Goal: Task Accomplishment & Management: Manage account settings

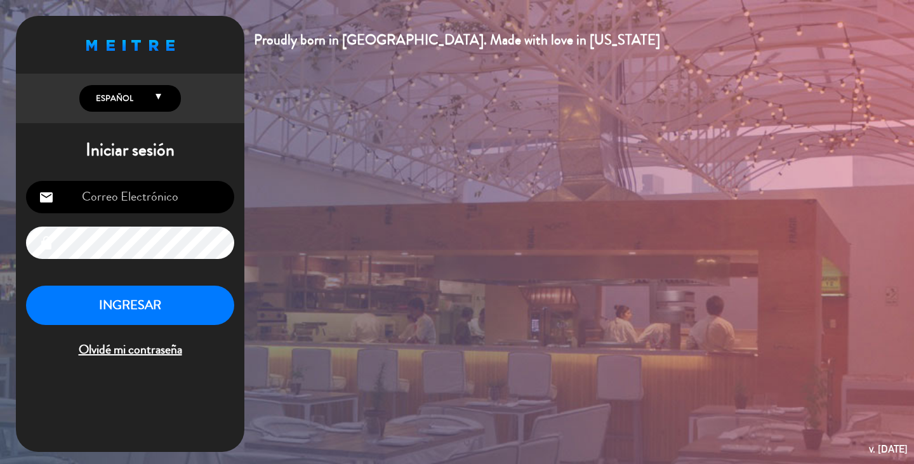
type input "[EMAIL_ADDRESS][DOMAIN_NAME]"
click at [100, 317] on button "INGRESAR" at bounding box center [130, 306] width 208 height 40
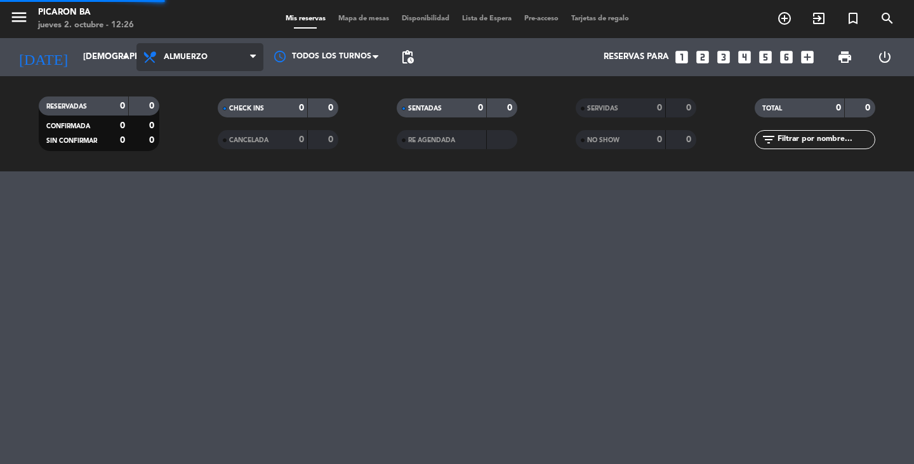
click at [221, 58] on span "Almuerzo" at bounding box center [200, 57] width 127 height 28
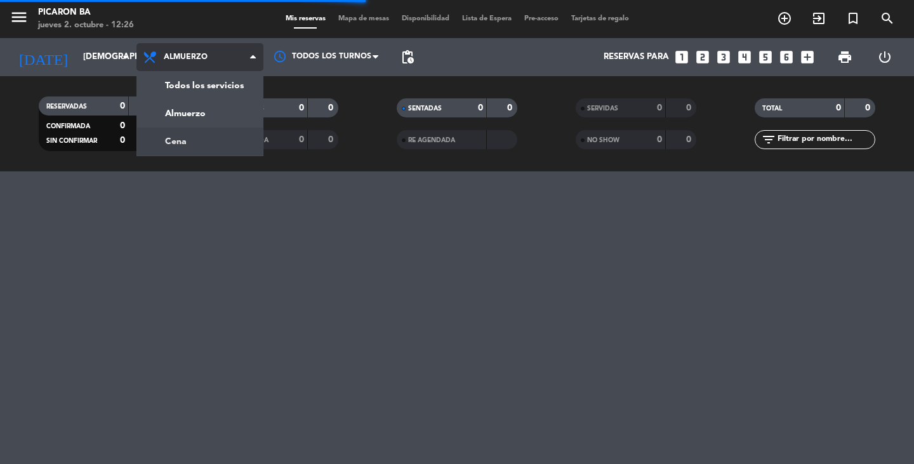
click at [164, 147] on div "menu Picaron BA jueves 2. octubre - 12:26 Mis reservas Mapa de mesas Disponibil…" at bounding box center [457, 85] width 914 height 171
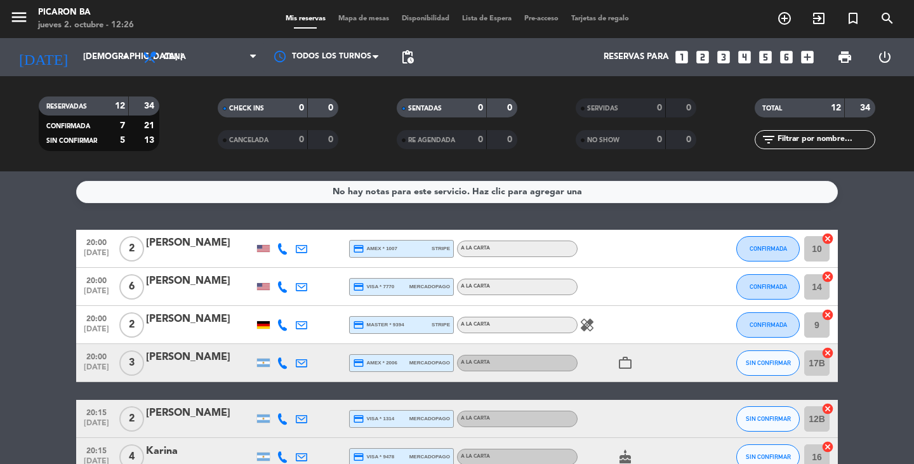
click at [749, 320] on button "CONFIRMADA" at bounding box center [768, 324] width 63 height 25
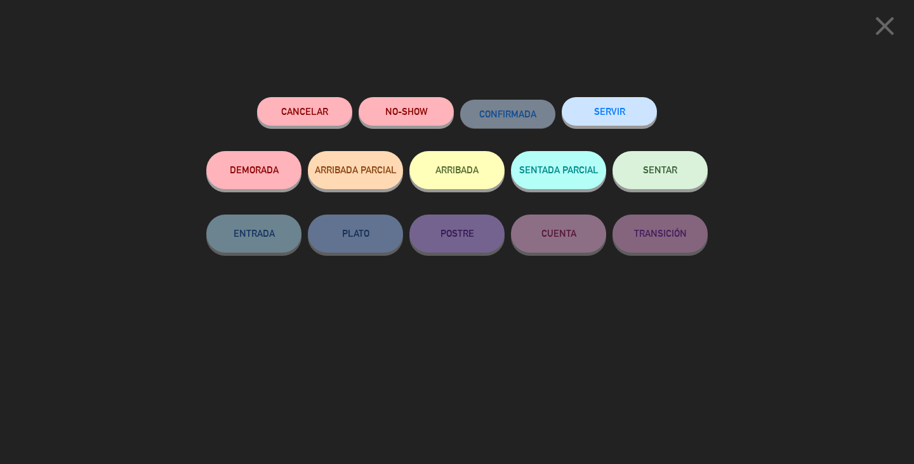
click at [899, 20] on icon "close" at bounding box center [885, 26] width 32 height 32
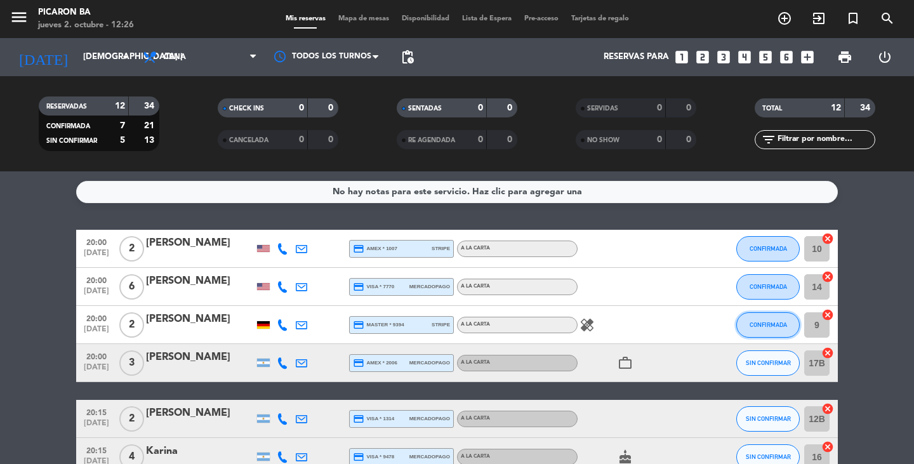
click at [781, 330] on button "CONFIRMADA" at bounding box center [768, 324] width 63 height 25
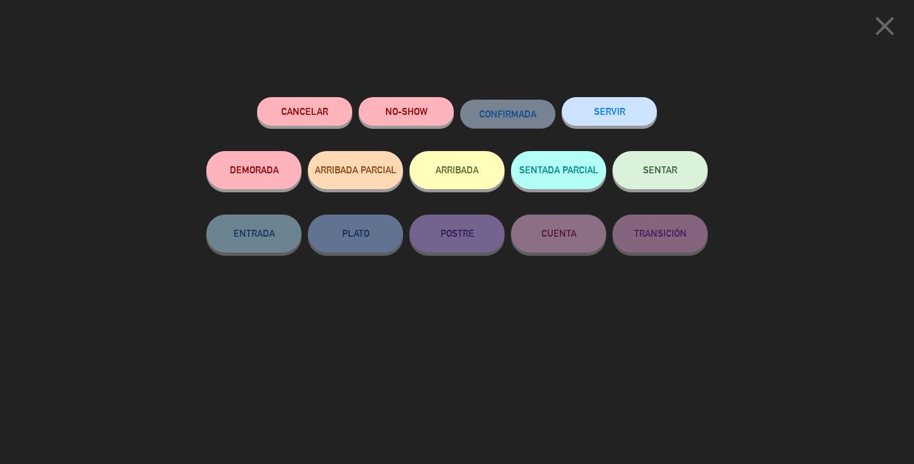
click at [883, 29] on icon "close" at bounding box center [885, 26] width 32 height 32
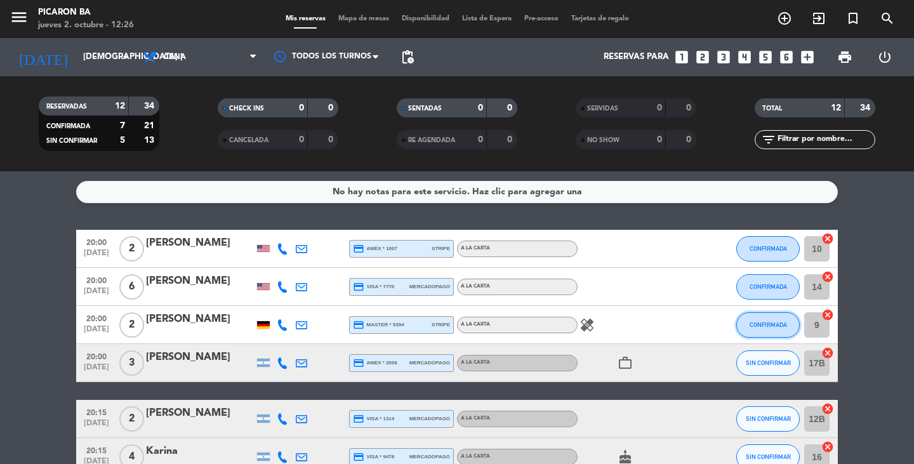
click at [779, 333] on button "CONFIRMADA" at bounding box center [768, 324] width 63 height 25
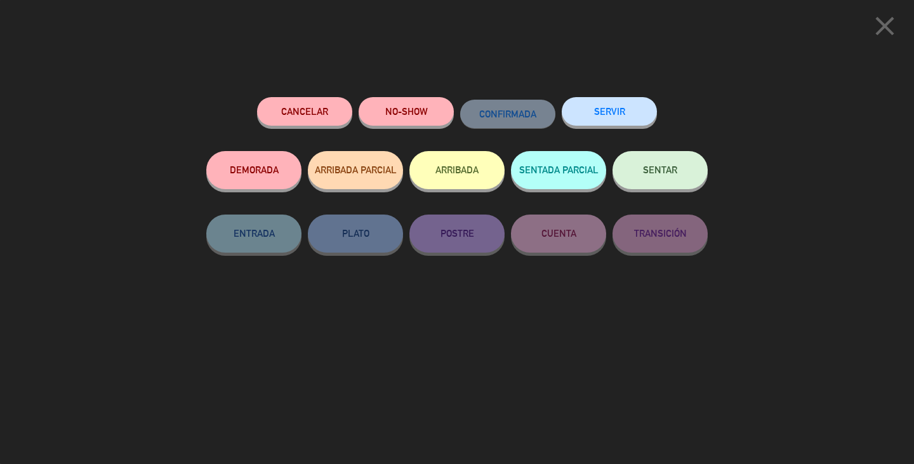
click at [309, 107] on button "Cancelar" at bounding box center [304, 111] width 95 height 29
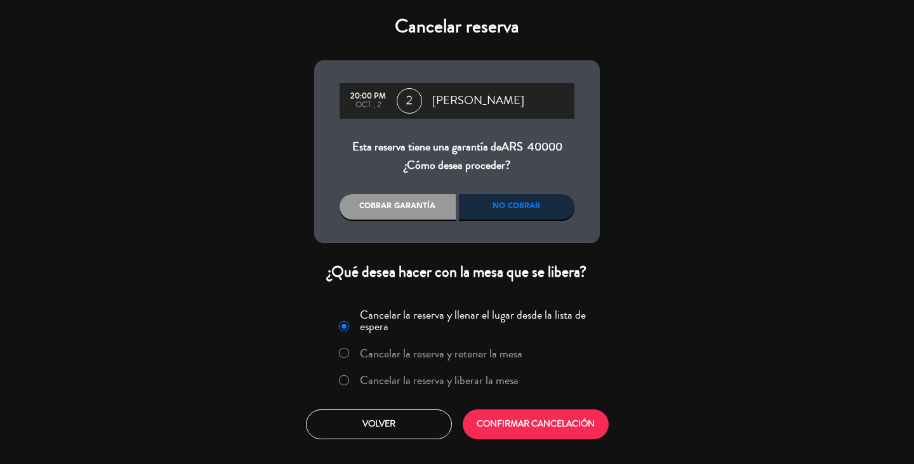
click at [525, 206] on div "No cobrar" at bounding box center [517, 206] width 116 height 25
click at [440, 379] on label "Cancelar la reserva y liberar la mesa" at bounding box center [439, 380] width 159 height 11
click at [537, 437] on button "CONFIRMAR CANCELACIÓN" at bounding box center [536, 425] width 146 height 30
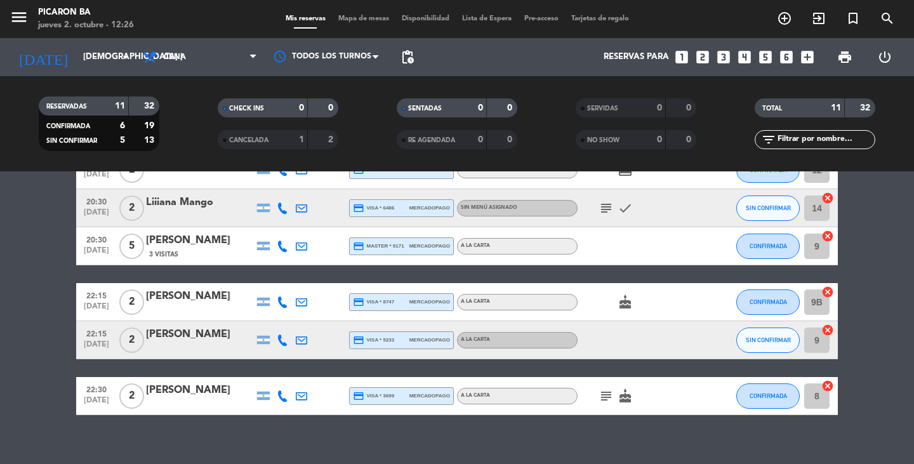
scroll to position [319, 0]
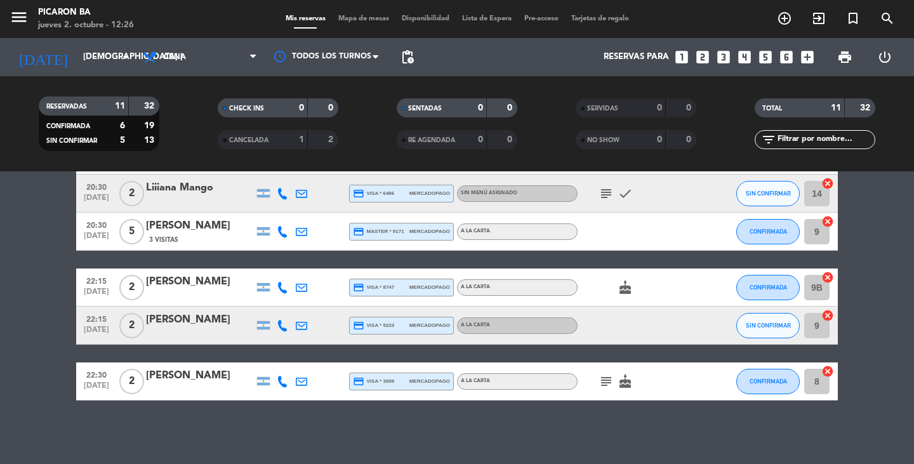
click at [603, 192] on icon "subject" at bounding box center [606, 193] width 15 height 15
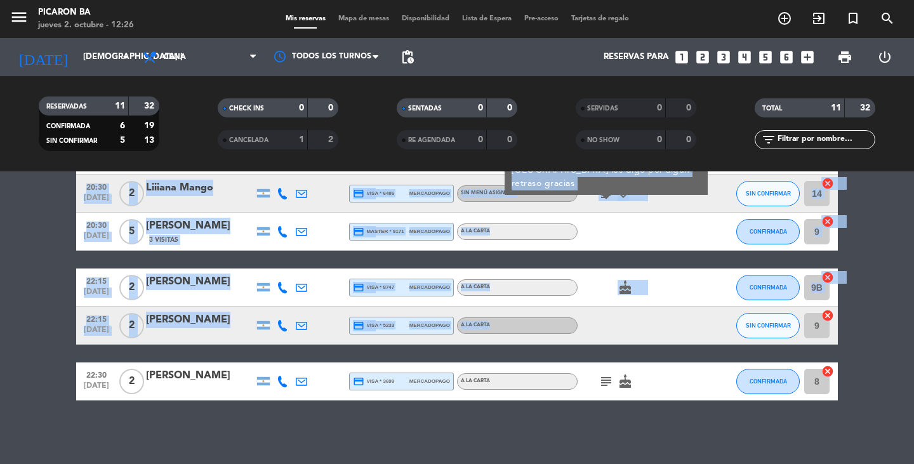
click at [289, 154] on ng-component "menu Picaron BA jueves 2. octubre - 12:26 Mis reservas Mapa de mesas Disponibil…" at bounding box center [457, 232] width 914 height 464
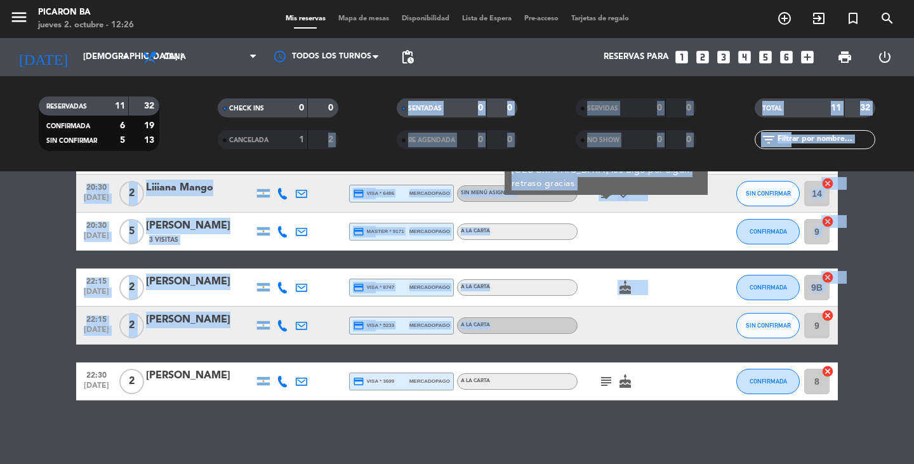
scroll to position [292, 0]
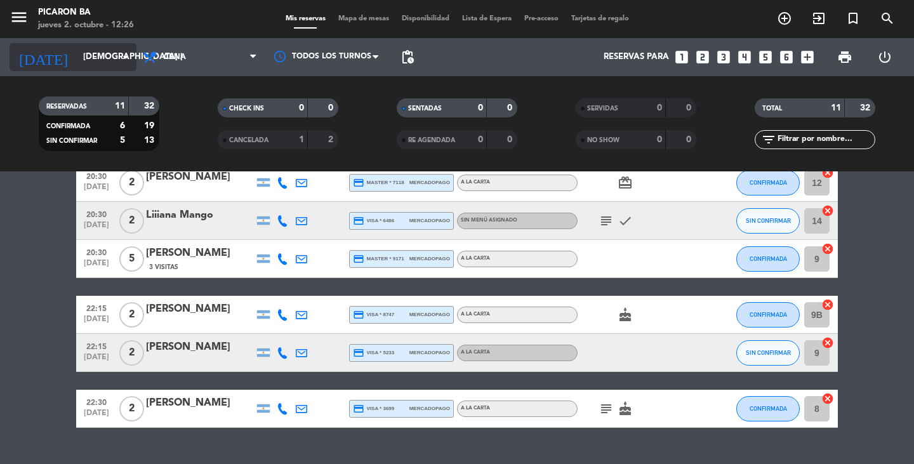
click at [80, 55] on input "[DEMOGRAPHIC_DATA] [DATE]" at bounding box center [133, 57] width 112 height 23
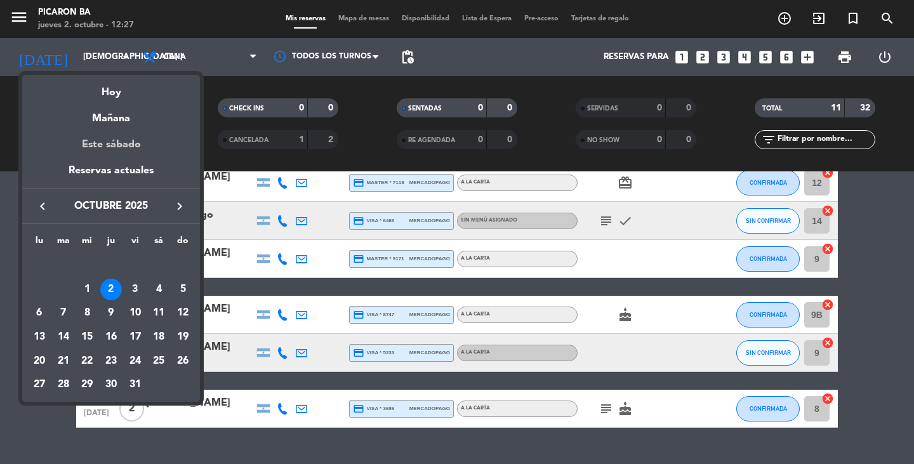
click at [125, 140] on div "Este sábado" at bounding box center [111, 145] width 178 height 36
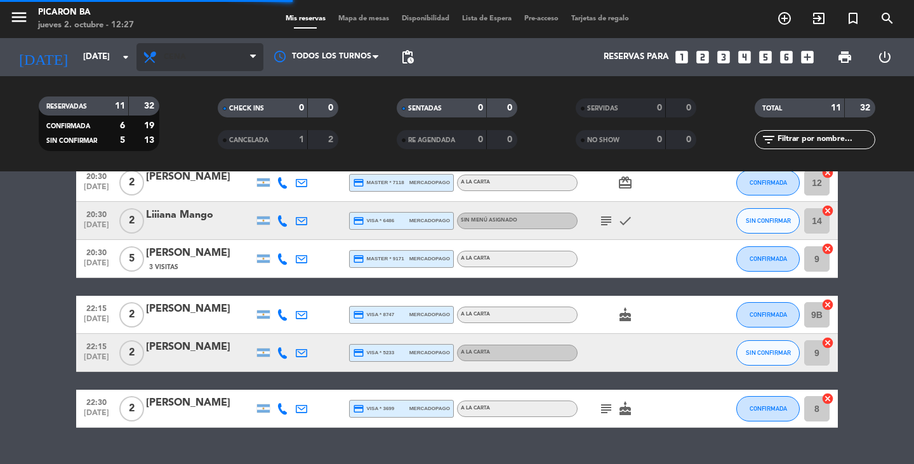
click at [185, 46] on span "Cena" at bounding box center [200, 57] width 127 height 28
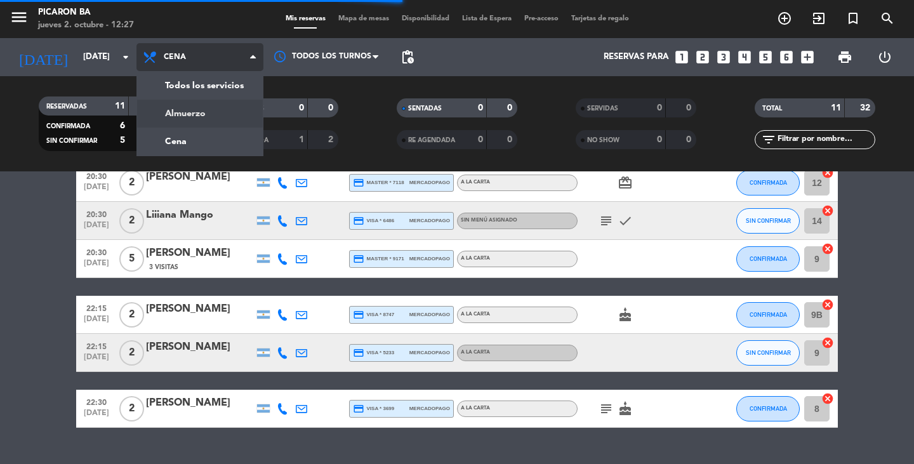
scroll to position [76, 0]
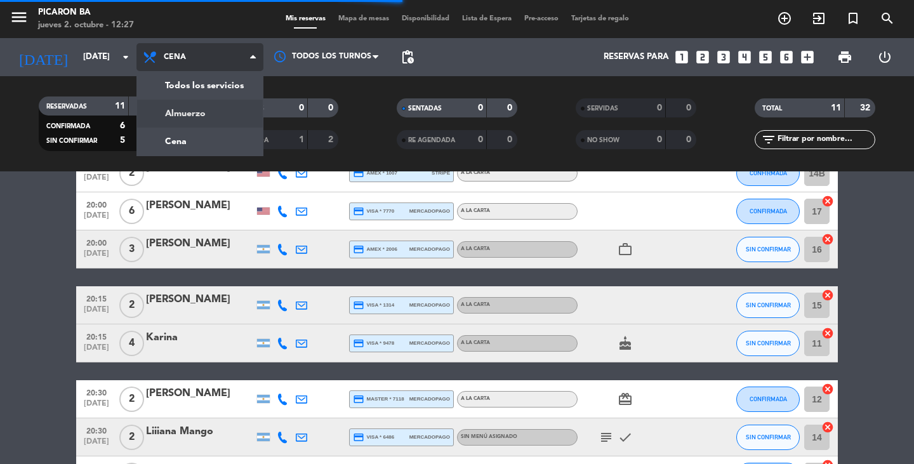
click at [193, 117] on div "CHECK INS 0 0" at bounding box center [278, 114] width 179 height 32
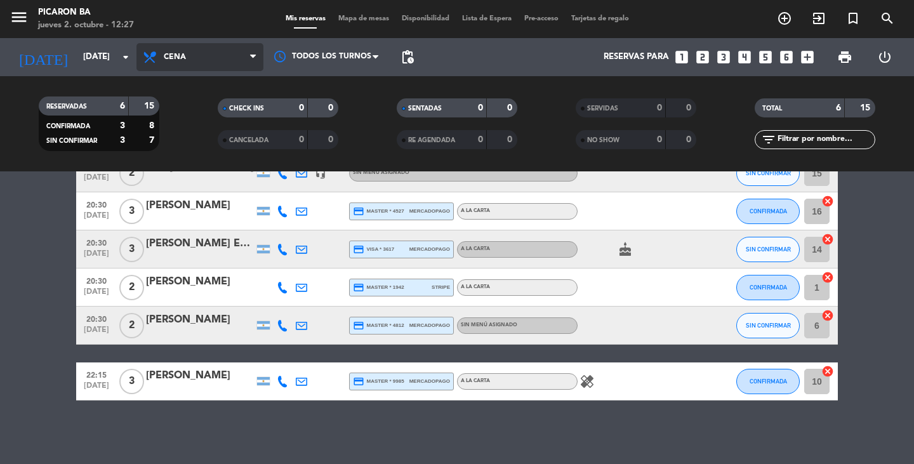
click at [190, 58] on span "Cena" at bounding box center [200, 57] width 127 height 28
click at [189, 121] on div "menu Picaron BA jueves 2. octubre - 12:27 Mis reservas Mapa de mesas Disponibil…" at bounding box center [457, 85] width 914 height 171
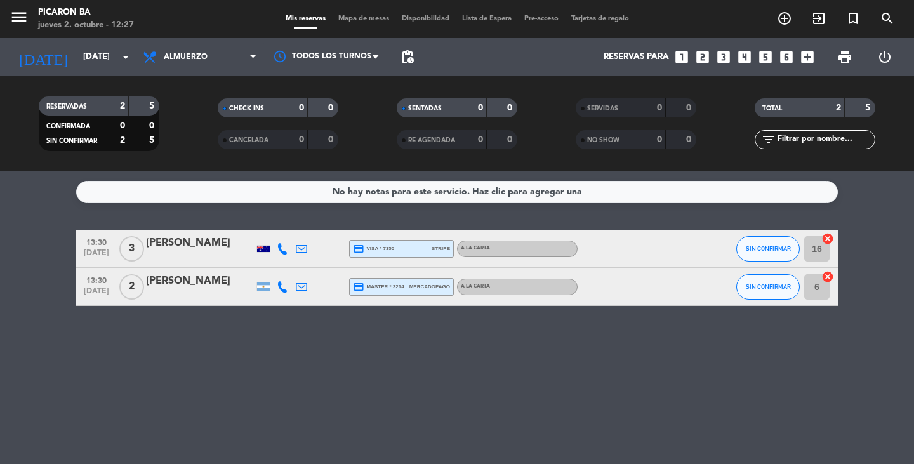
click at [0, 302] on bookings-row "13:30 [DATE] 3 [PERSON_NAME] credit_card visa * 7355 stripe A LA CARTA SIN CONF…" at bounding box center [457, 268] width 914 height 76
click at [102, 58] on input "[DATE]" at bounding box center [133, 57] width 112 height 23
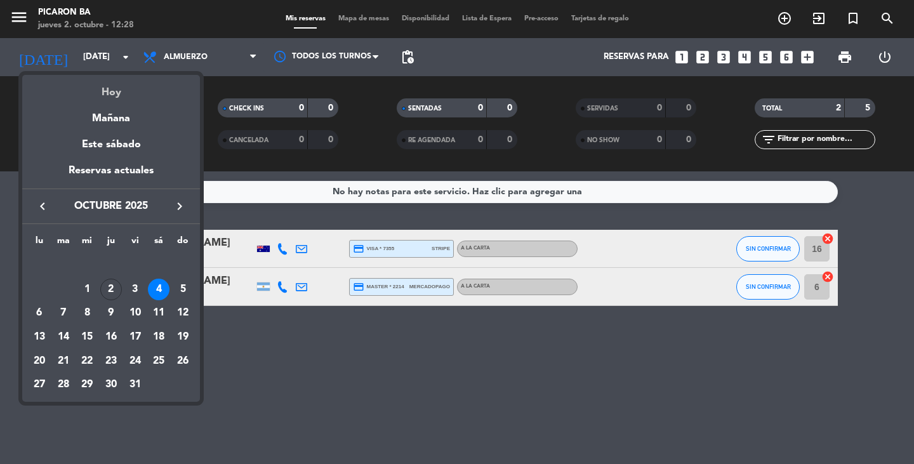
click at [112, 91] on div "Hoy" at bounding box center [111, 88] width 178 height 26
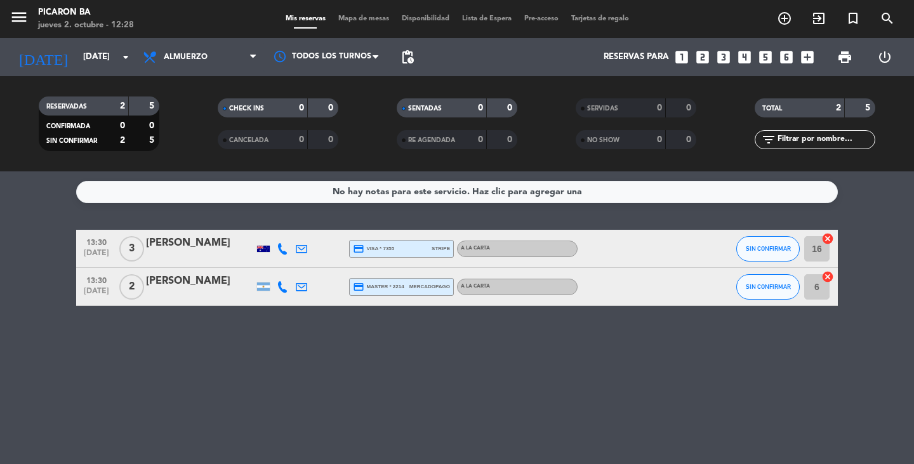
type input "[DEMOGRAPHIC_DATA] [DATE]"
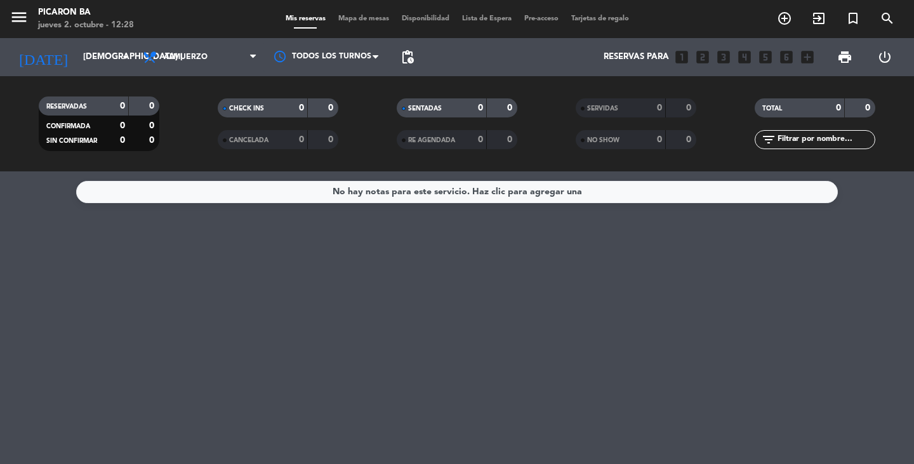
click at [218, 58] on span "Almuerzo" at bounding box center [200, 57] width 127 height 28
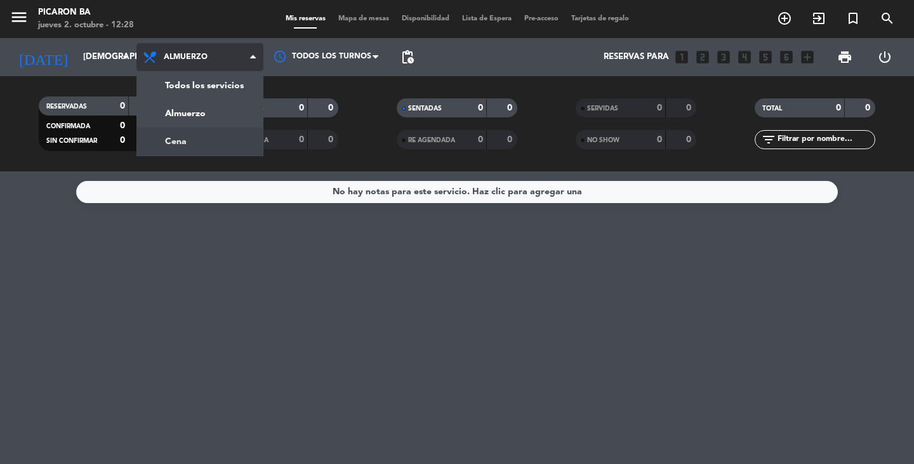
click at [178, 136] on div "menu Picaron BA jueves 2. octubre - 12:28 Mis reservas Mapa de mesas Disponibil…" at bounding box center [457, 85] width 914 height 171
